Goal: Transaction & Acquisition: Obtain resource

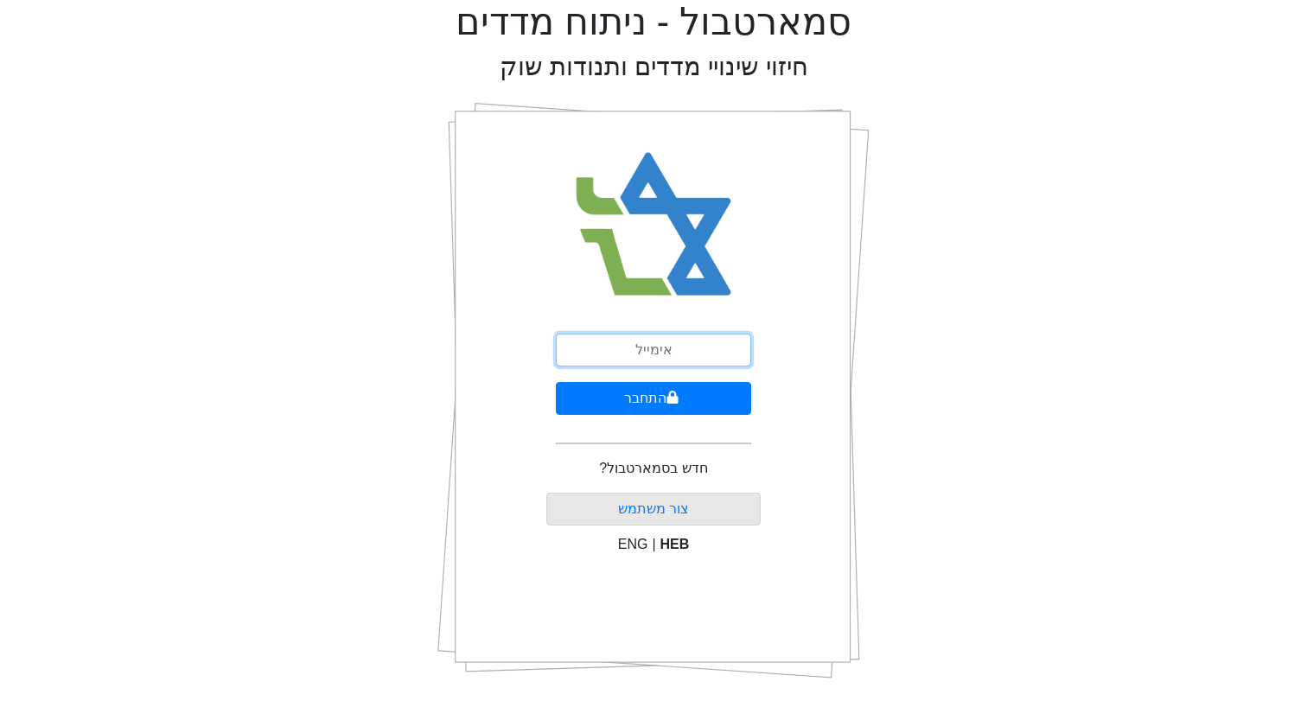
click at [632, 357] on input "email" at bounding box center [653, 350] width 195 height 33
type input "[EMAIL_ADDRESS][DOMAIN_NAME]"
click at [556, 382] on button "התחבר" at bounding box center [653, 398] width 195 height 33
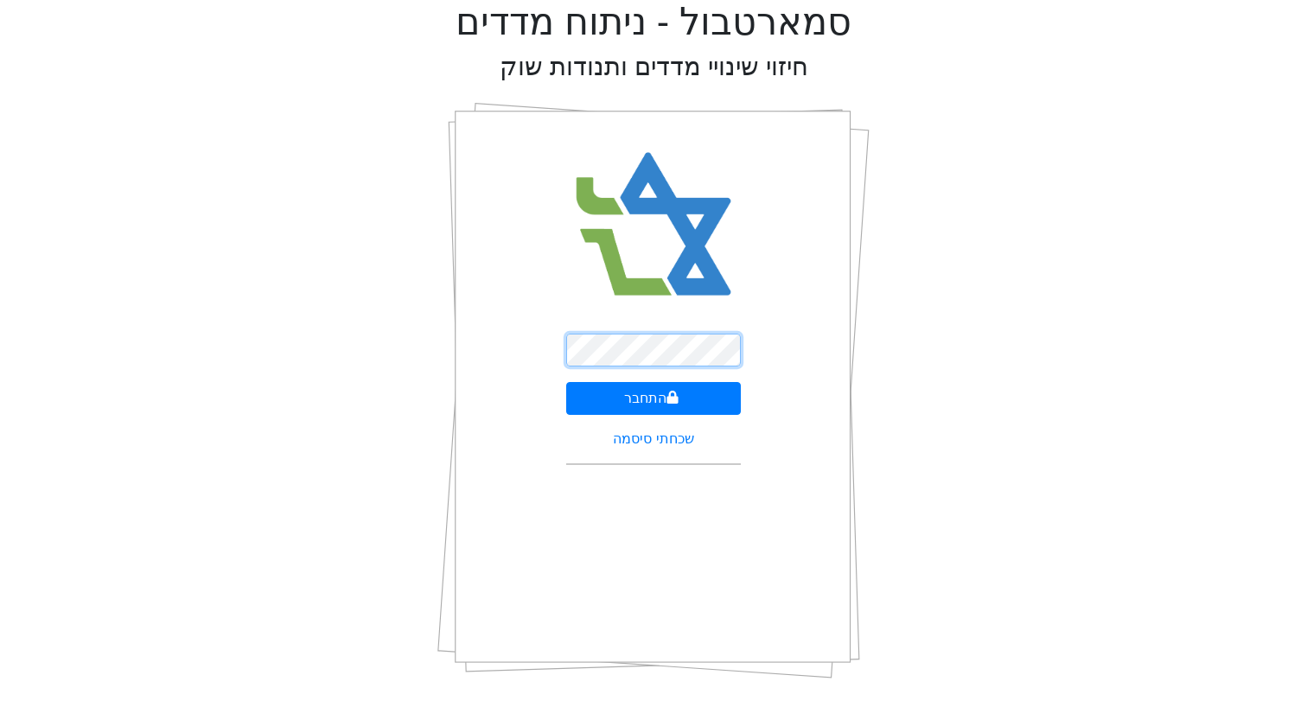
click at [566, 382] on button "התחבר" at bounding box center [653, 398] width 175 height 33
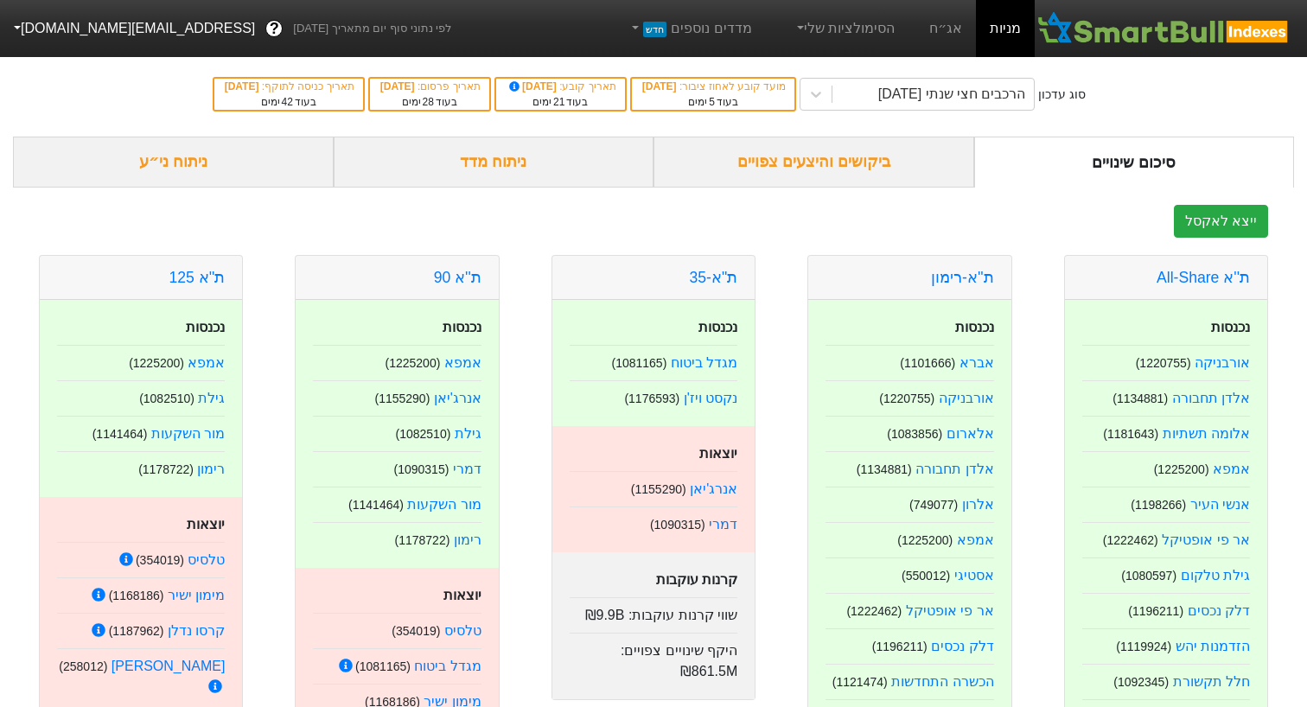
click at [873, 163] on div "ביקושים והיצעים צפויים" at bounding box center [814, 162] width 321 height 51
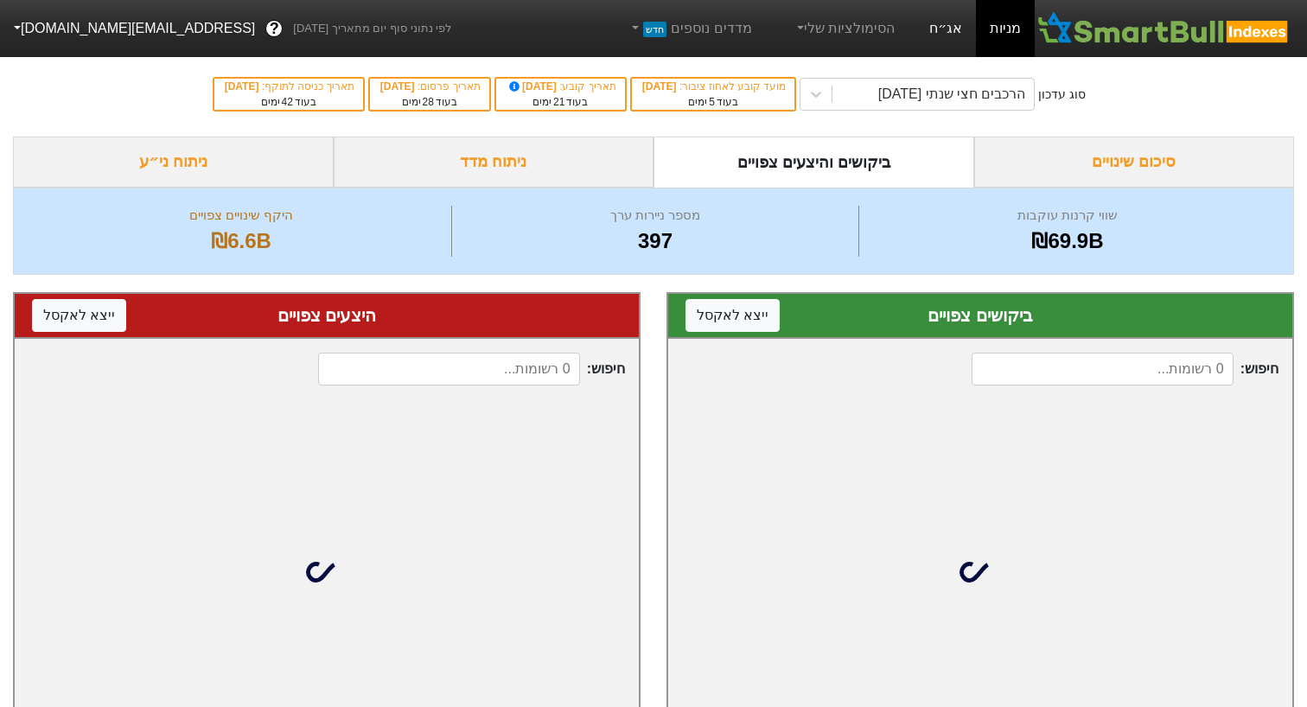
click at [946, 45] on link "אג״ח" at bounding box center [946, 28] width 61 height 57
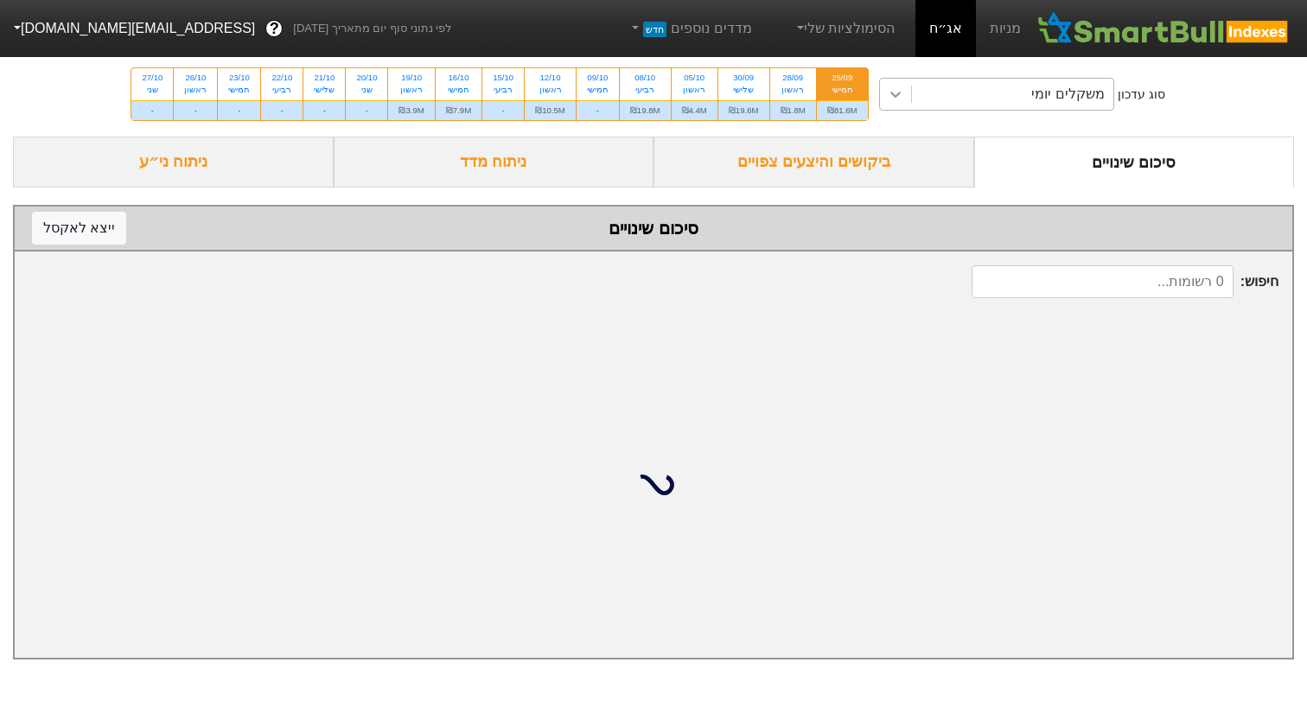
click at [909, 98] on div at bounding box center [895, 94] width 31 height 31
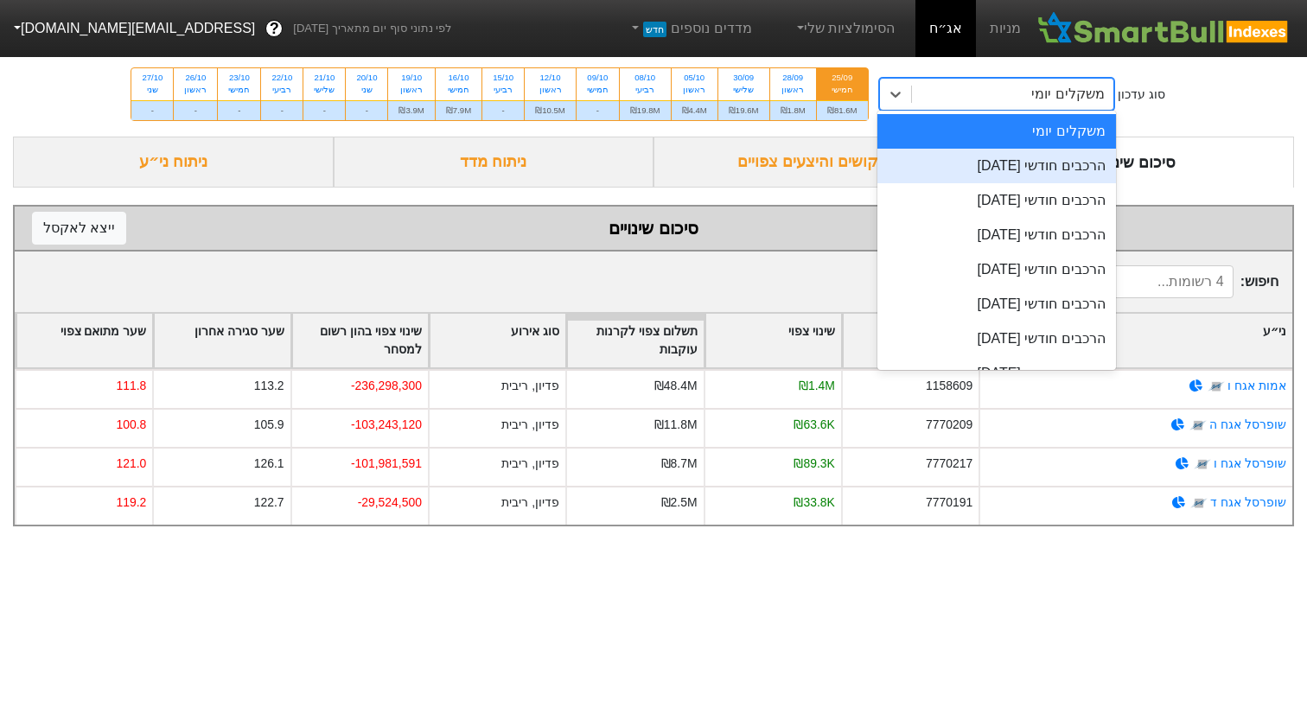
click at [897, 157] on div "הרכבים חודשי [DATE]" at bounding box center [996, 166] width 239 height 35
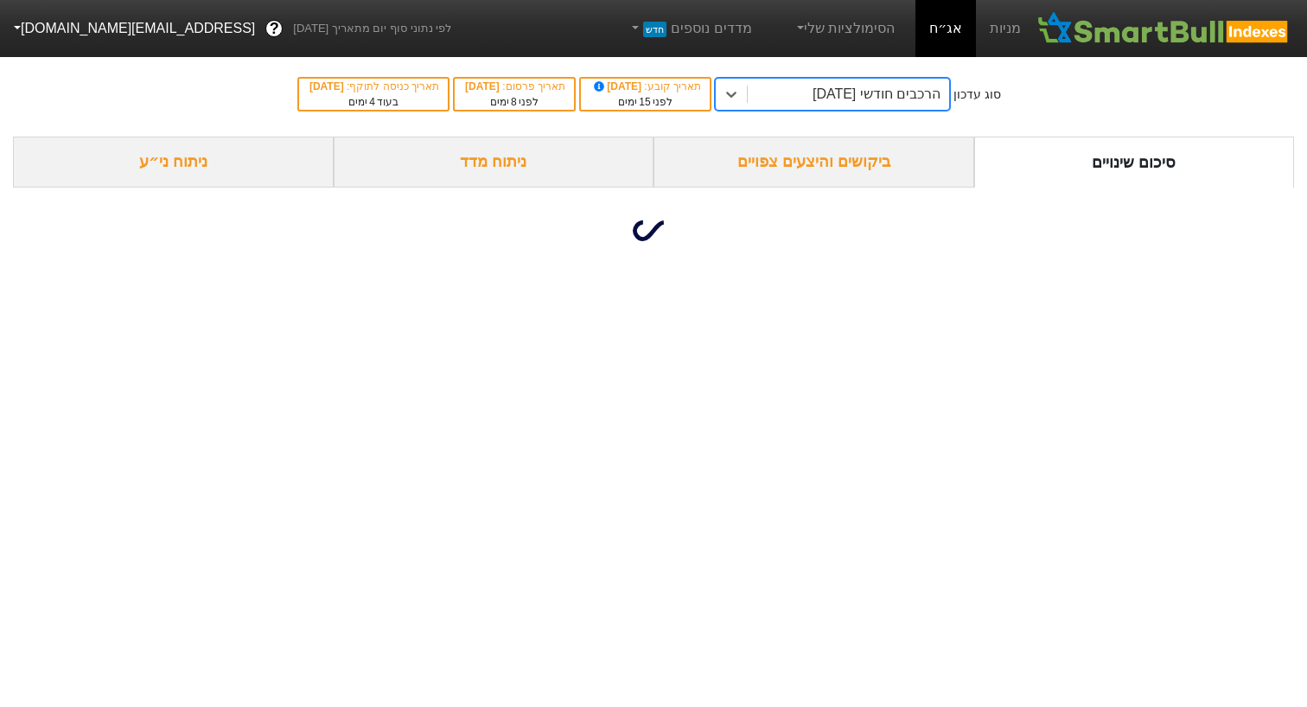
click at [826, 159] on div "ביקושים והיצעים צפויים" at bounding box center [814, 162] width 321 height 51
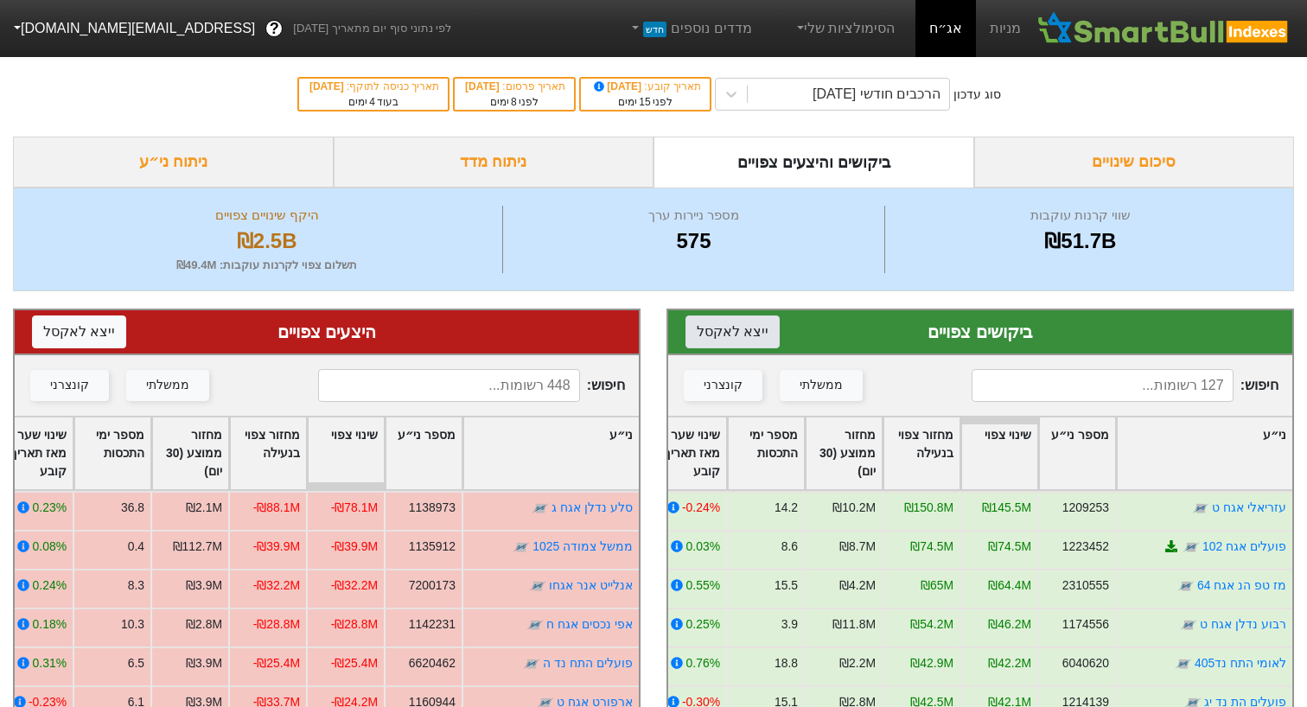
click at [724, 334] on button "ייצא ל אקסל" at bounding box center [733, 332] width 94 height 33
click at [90, 335] on button "ייצא ל אקסל" at bounding box center [79, 332] width 94 height 33
